Goal: Navigation & Orientation: Find specific page/section

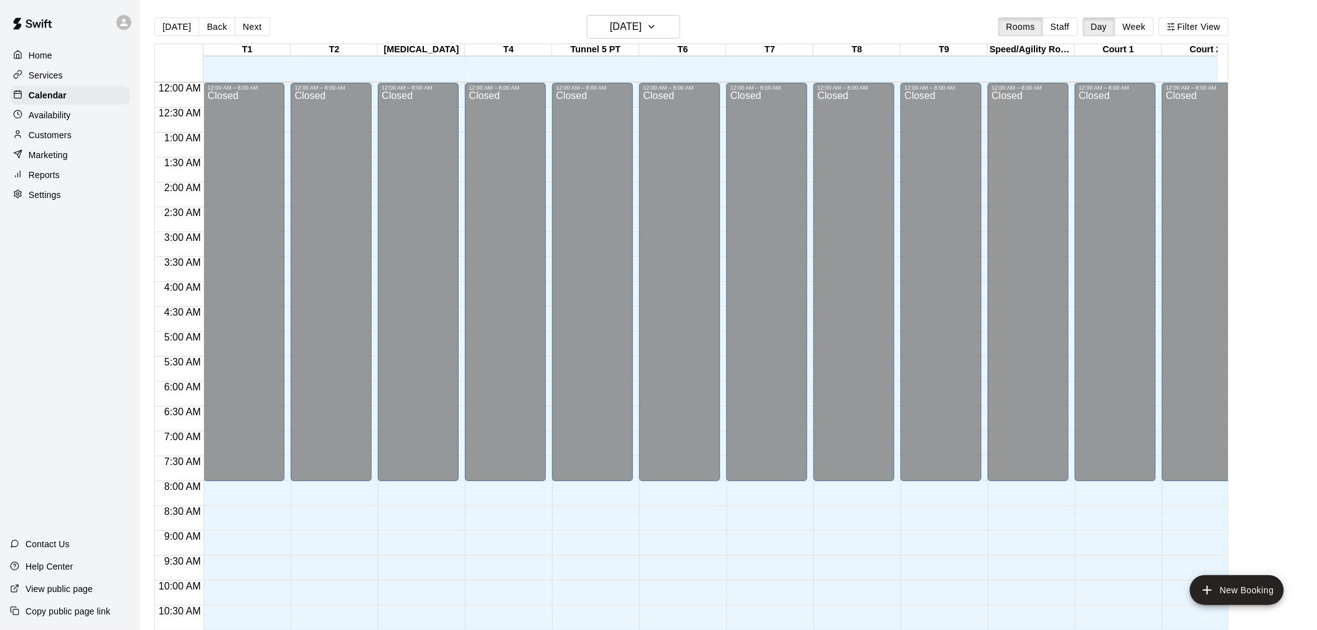
scroll to position [596, 0]
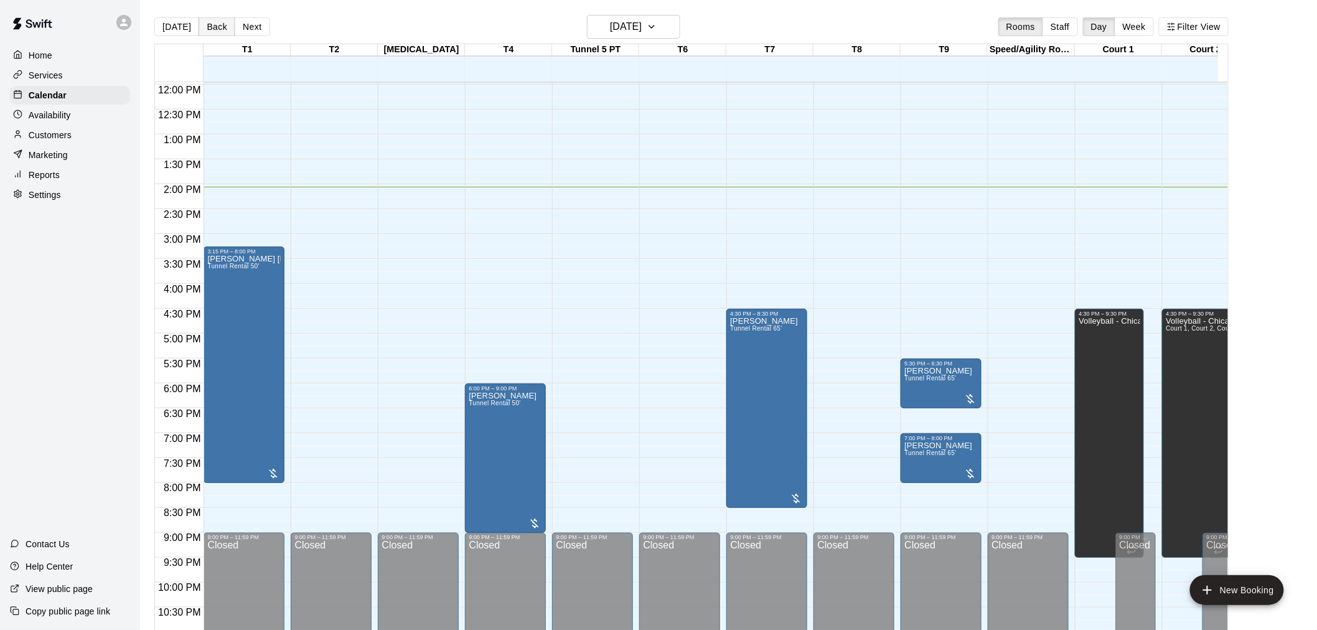
click at [210, 25] on button "Back" at bounding box center [217, 26] width 37 height 19
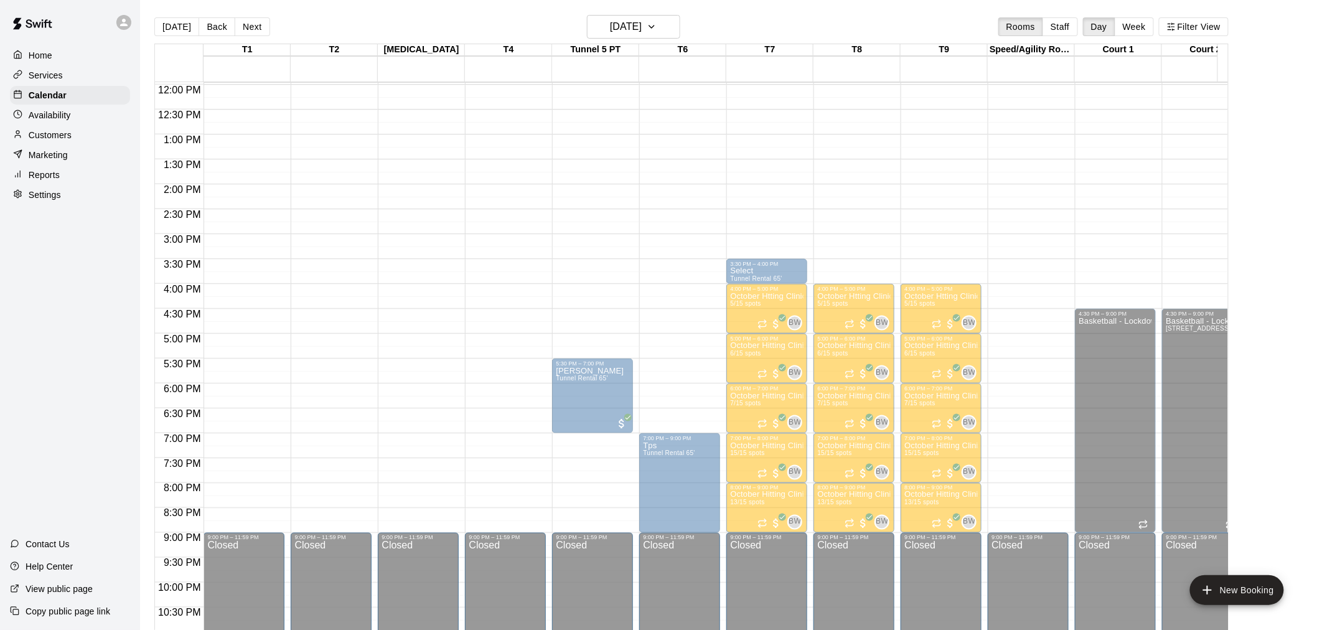
click at [446, 372] on div at bounding box center [447, 374] width 12 height 12
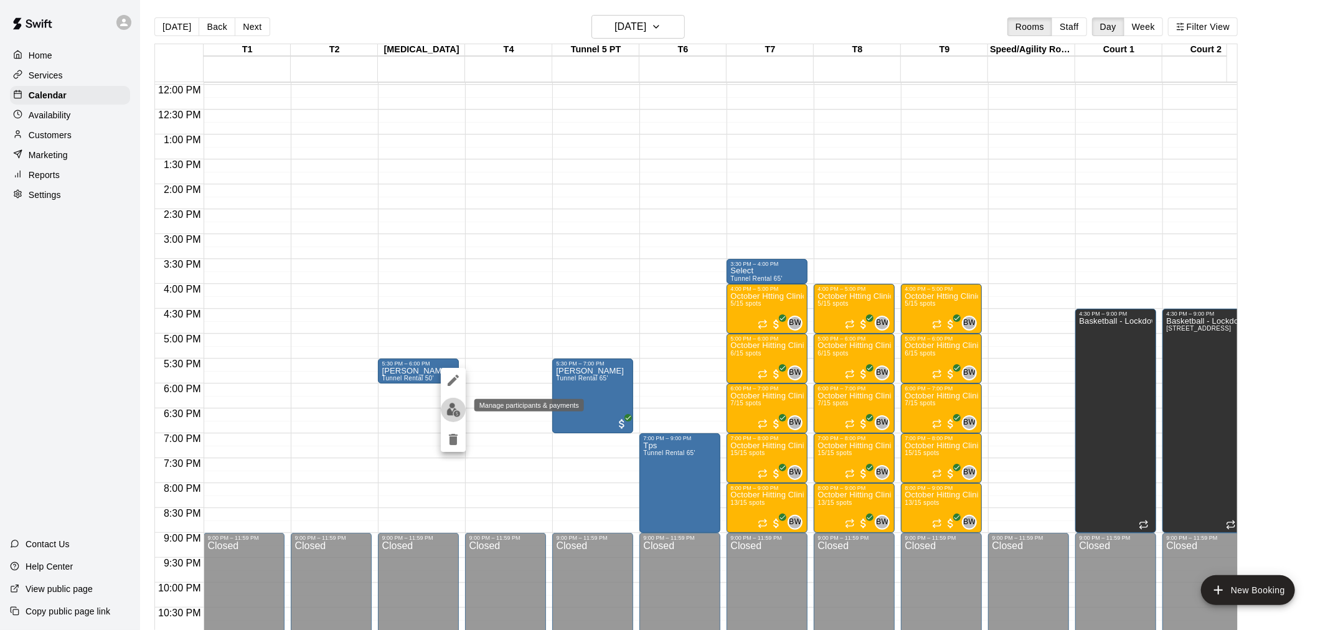
click at [452, 413] on img "edit" at bounding box center [453, 410] width 14 height 14
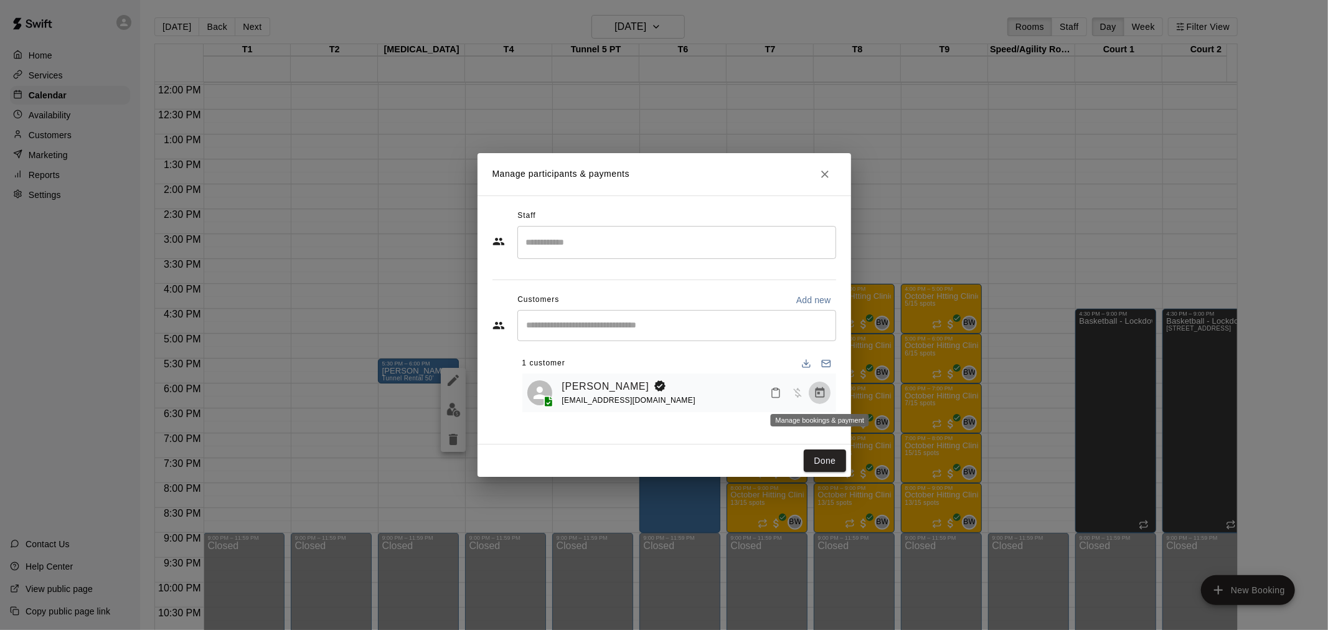
click at [816, 392] on icon "Manage bookings & payment" at bounding box center [819, 392] width 12 height 12
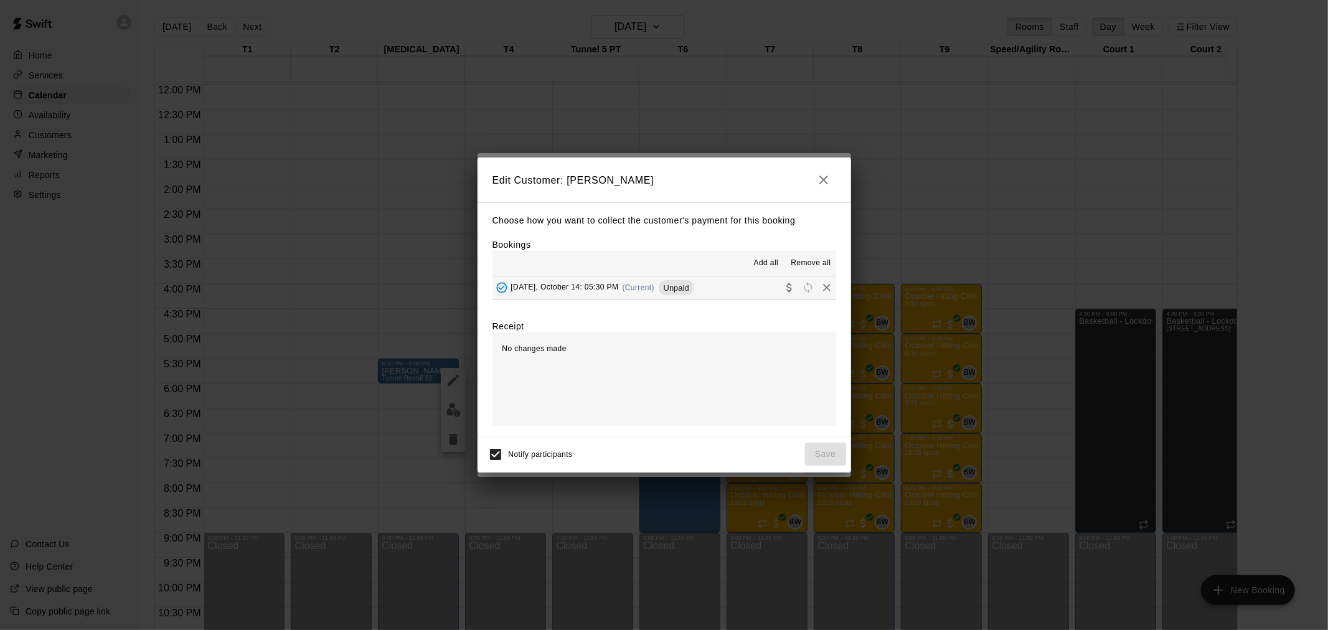
click at [637, 287] on span "(Current)" at bounding box center [638, 287] width 32 height 9
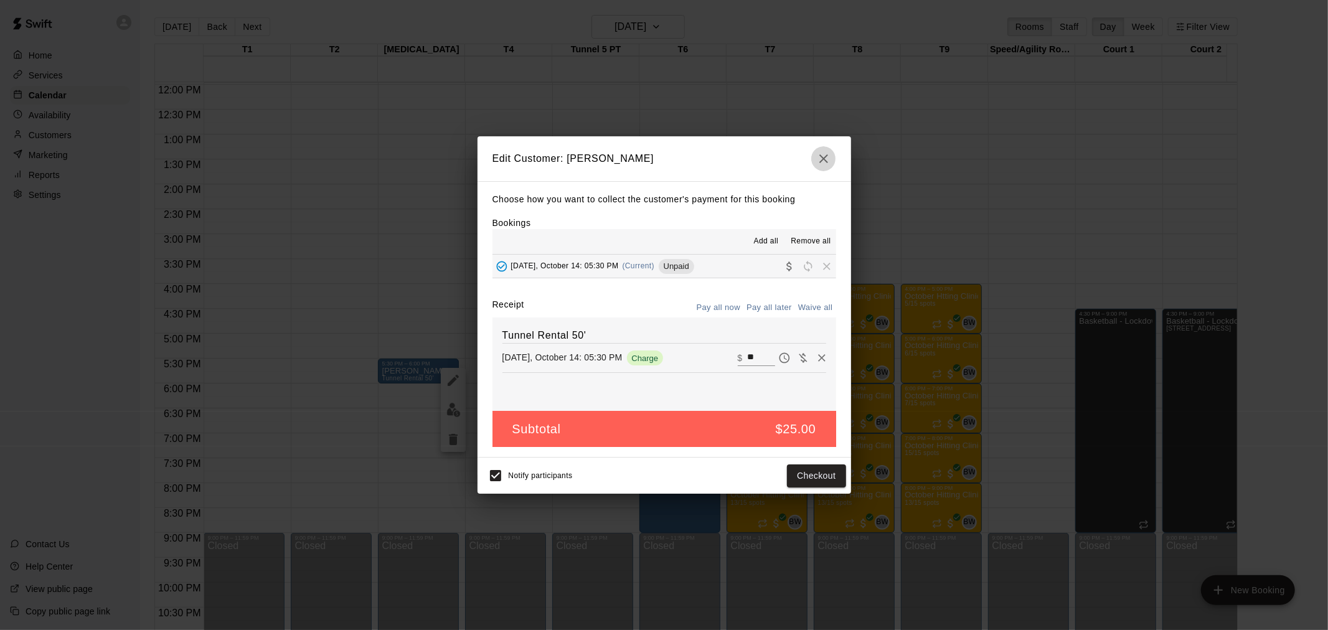
click at [819, 156] on icon "button" at bounding box center [823, 158] width 15 height 15
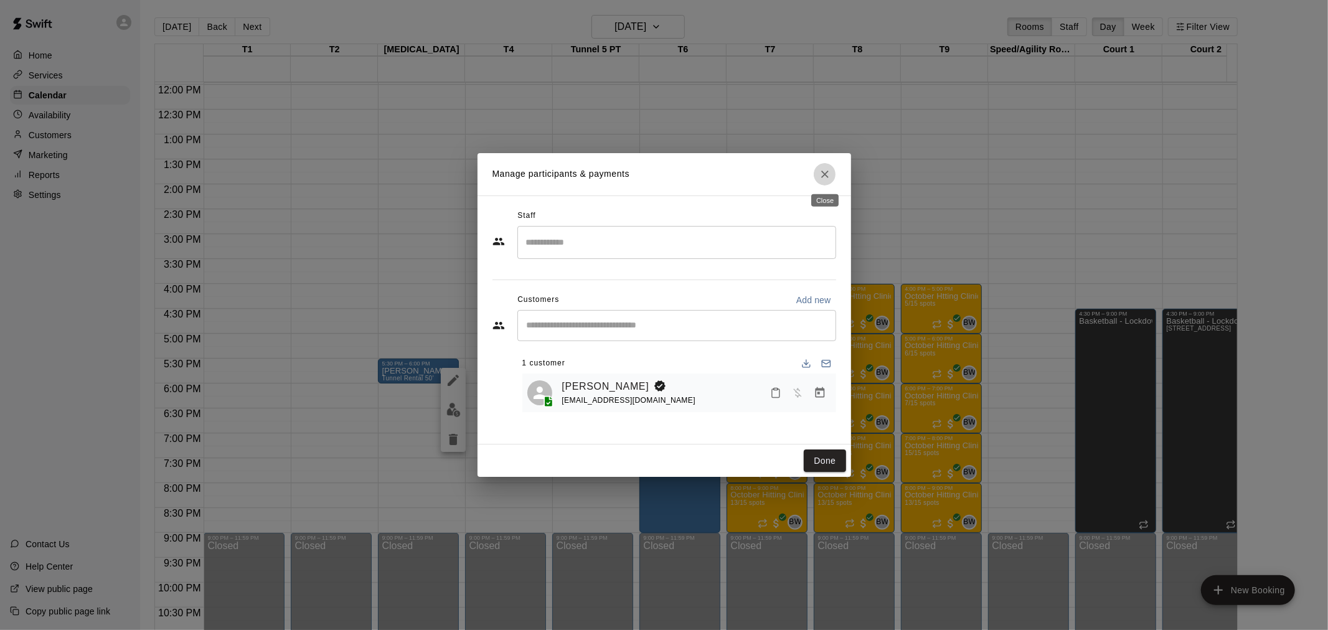
click at [825, 171] on icon "Close" at bounding box center [824, 174] width 12 height 12
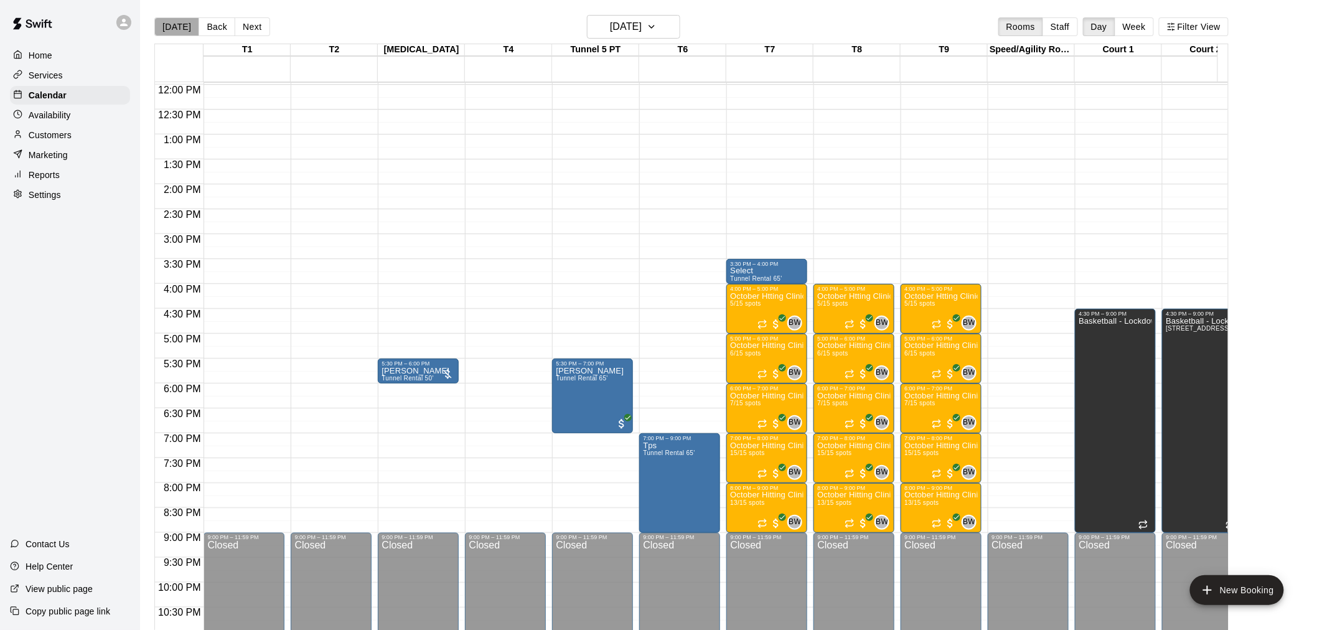
click at [188, 21] on button "[DATE]" at bounding box center [176, 26] width 45 height 19
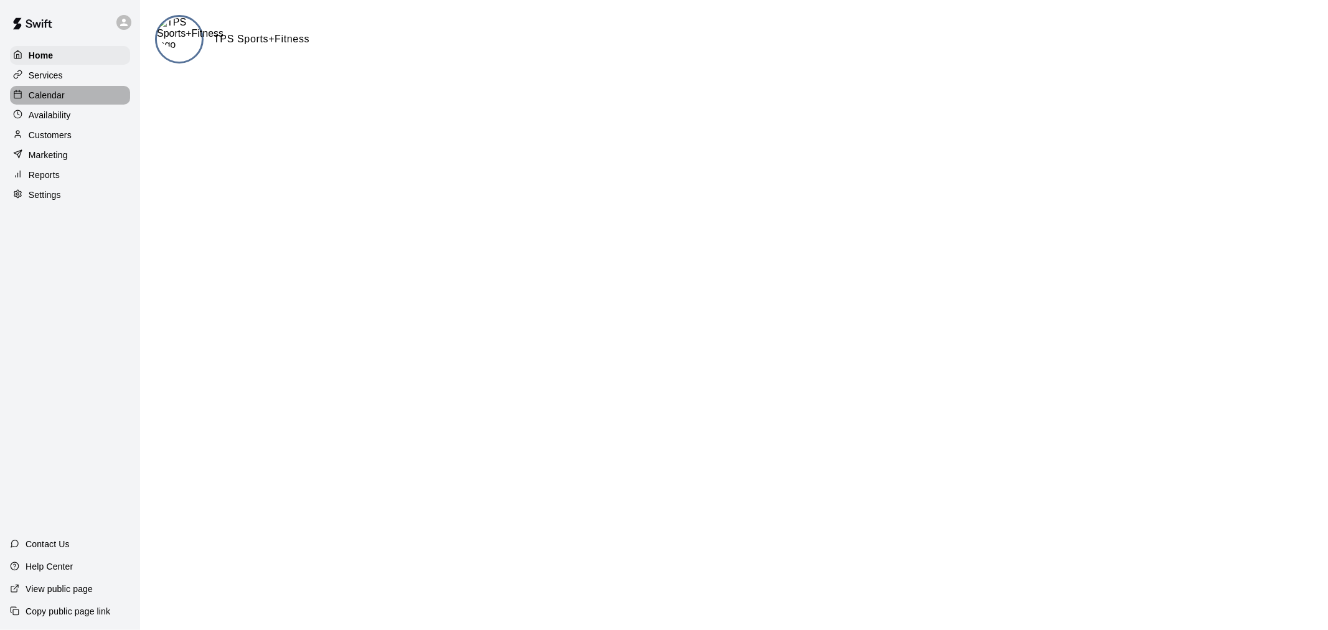
click at [48, 97] on p "Calendar" at bounding box center [47, 95] width 36 height 12
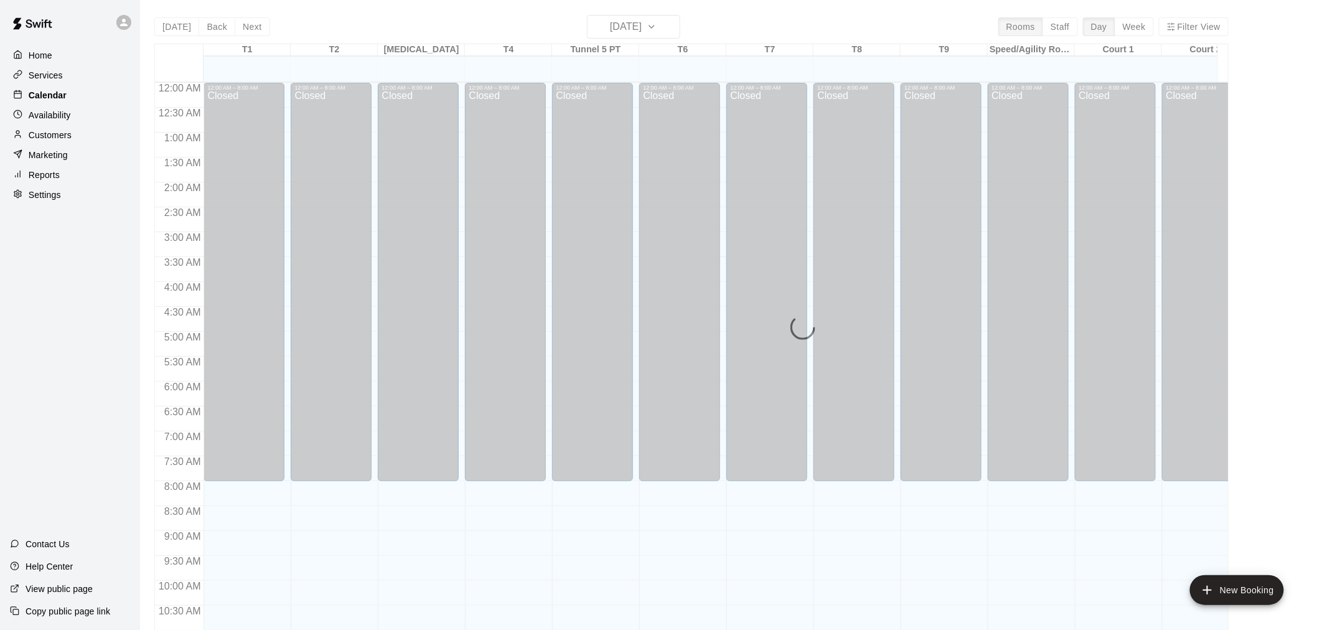
scroll to position [596, 0]
